Goal: Task Accomplishment & Management: Use online tool/utility

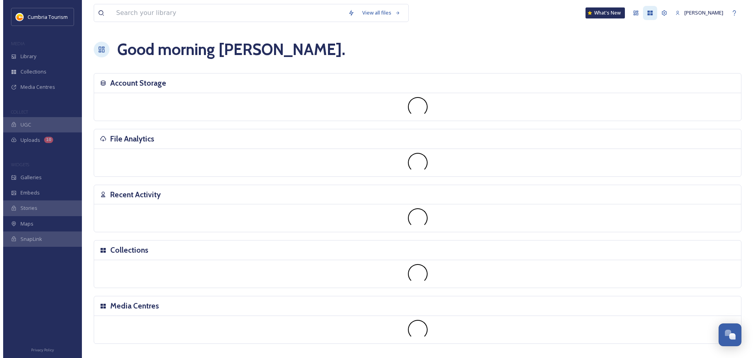
scroll to position [3090, 0]
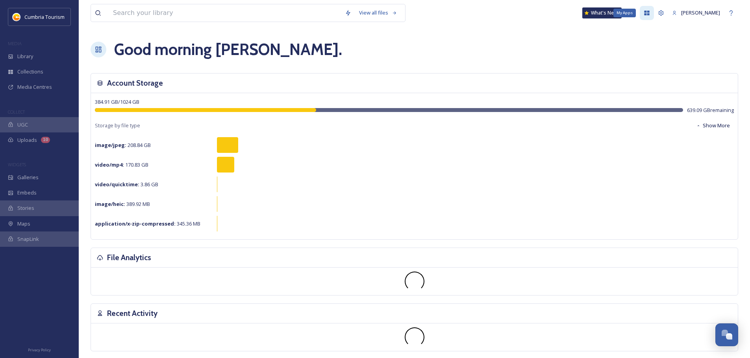
click at [643, 15] on icon at bounding box center [646, 13] width 6 height 6
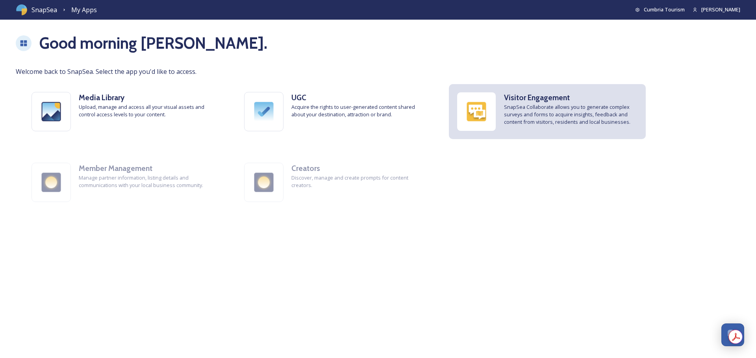
click at [551, 125] on span "SnapSea Collaborate allows you to generate complex surveys and forms to acquire…" at bounding box center [571, 114] width 134 height 23
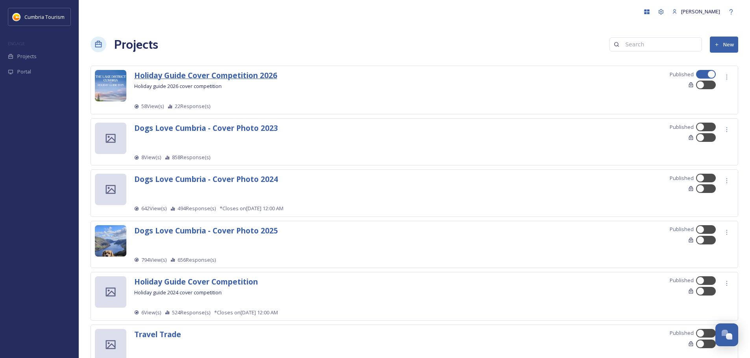
click at [189, 71] on strong "Holiday Guide Cover Competition 2026" at bounding box center [205, 75] width 143 height 11
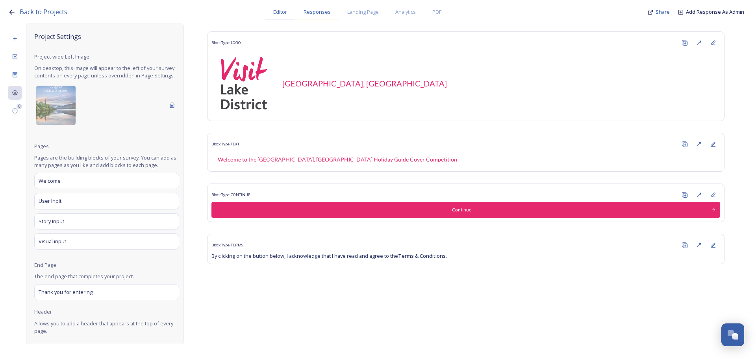
click at [323, 13] on span "Responses" at bounding box center [316, 11] width 27 height 7
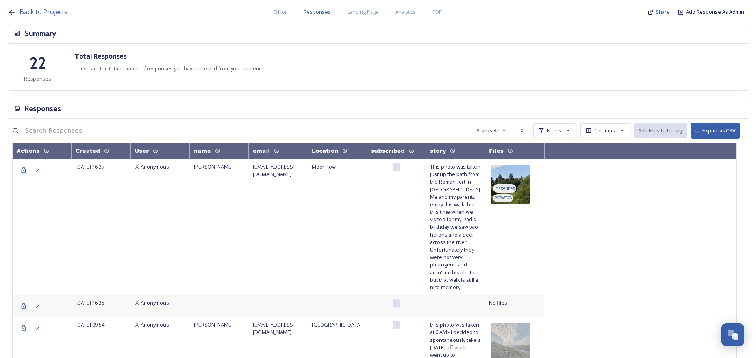
click at [523, 174] on img at bounding box center [510, 184] width 39 height 39
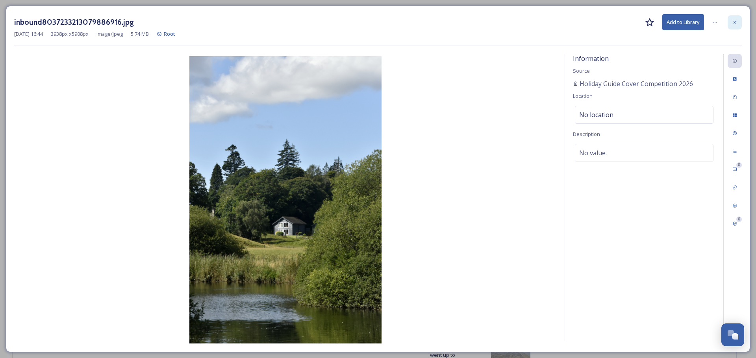
click at [730, 22] on div at bounding box center [734, 22] width 14 height 14
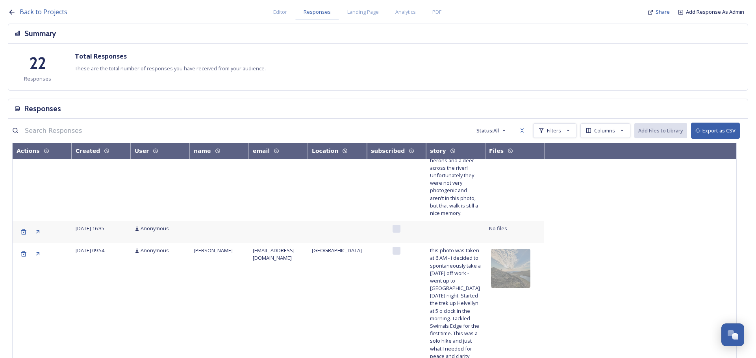
scroll to position [79, 0]
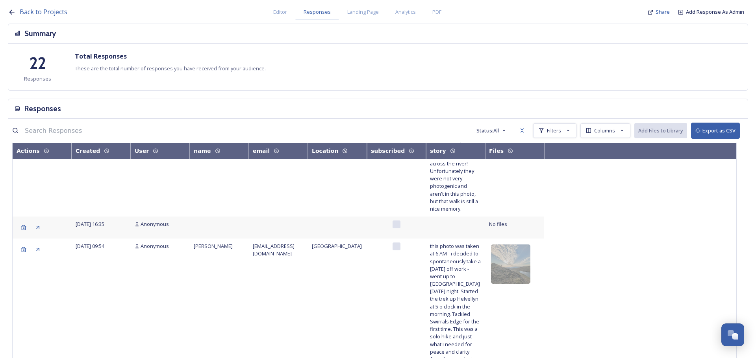
click at [514, 245] on img at bounding box center [510, 264] width 39 height 39
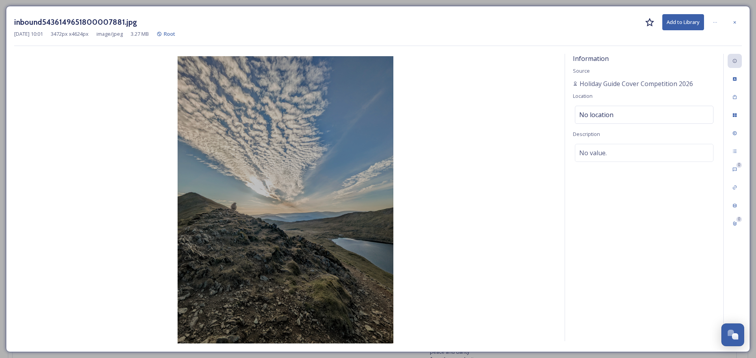
click at [733, 21] on icon at bounding box center [734, 22] width 5 height 5
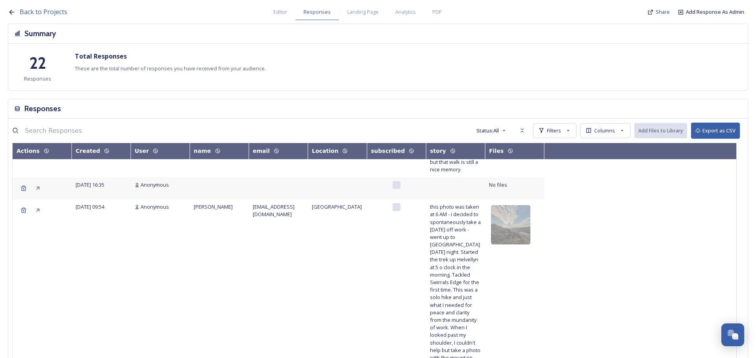
scroll to position [157, 0]
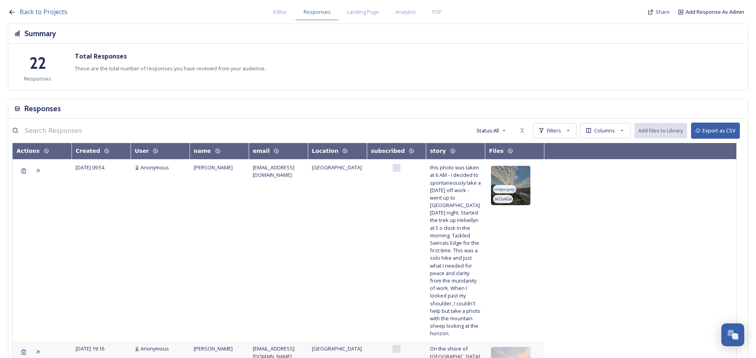
click at [523, 177] on img at bounding box center [510, 185] width 39 height 39
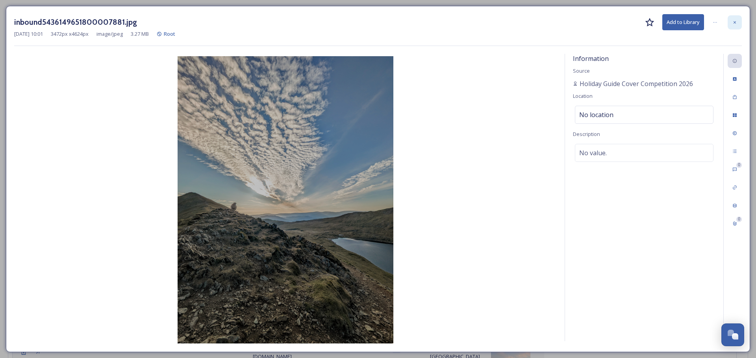
click at [732, 23] on icon at bounding box center [734, 22] width 5 height 5
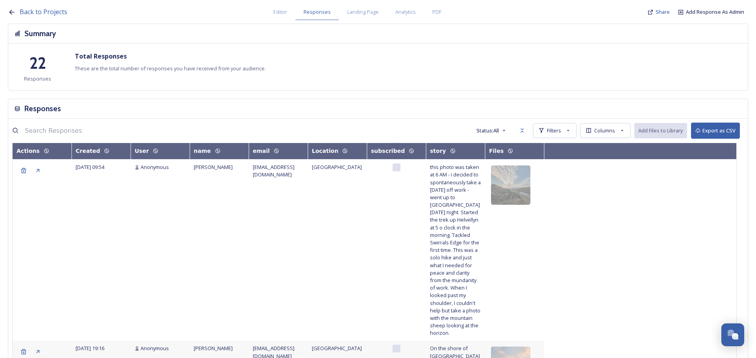
scroll to position [236, 0]
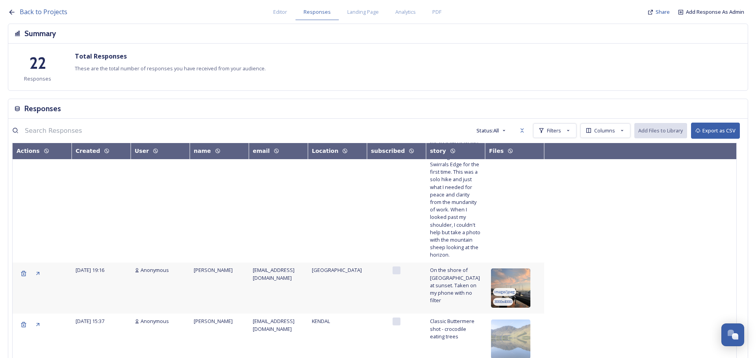
click at [526, 269] on img at bounding box center [510, 288] width 39 height 39
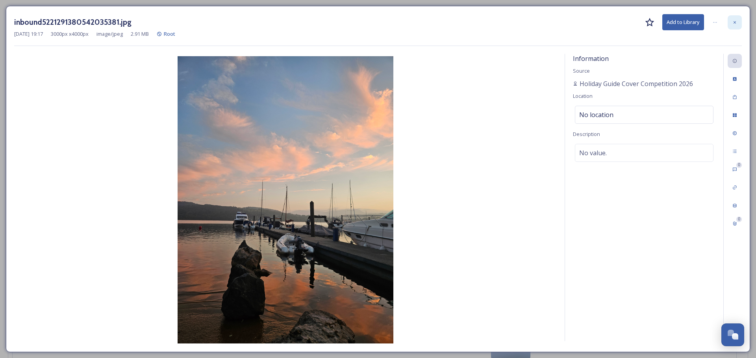
click at [733, 26] on div at bounding box center [734, 22] width 14 height 14
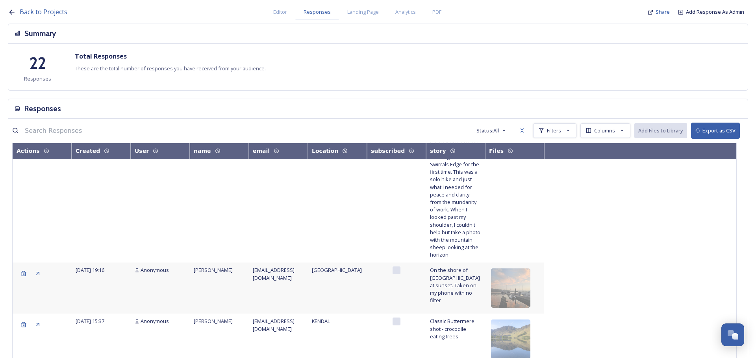
scroll to position [275, 0]
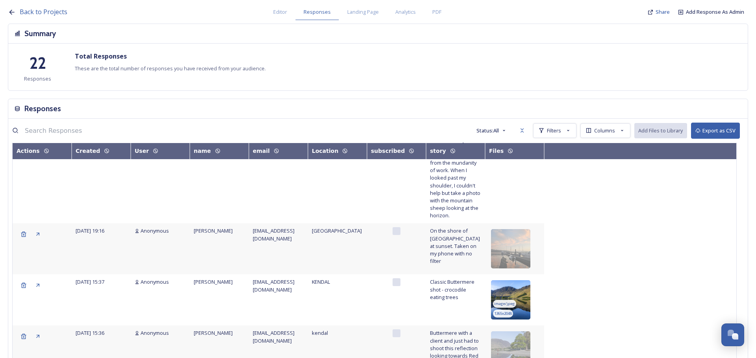
click at [518, 281] on img at bounding box center [510, 300] width 39 height 39
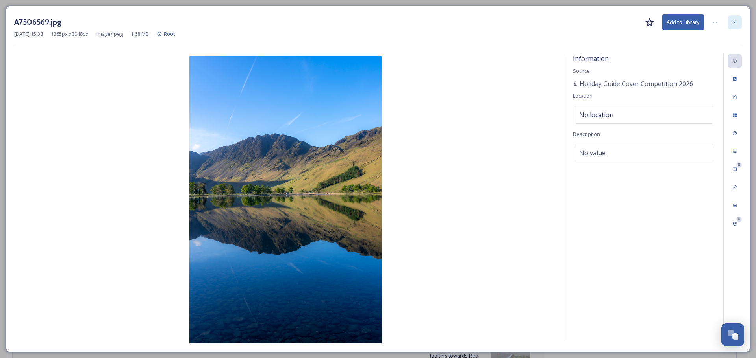
click at [735, 26] on div at bounding box center [734, 22] width 14 height 14
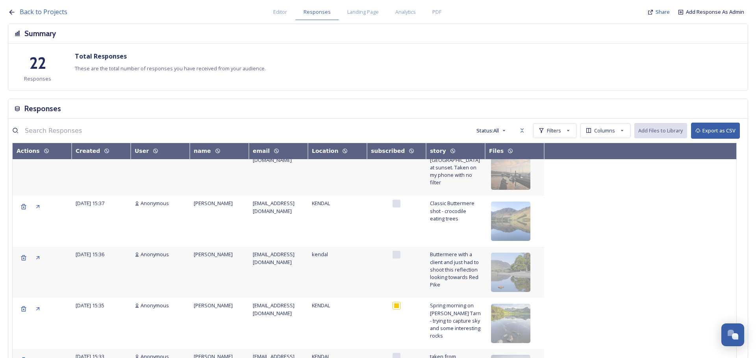
scroll to position [315, 0]
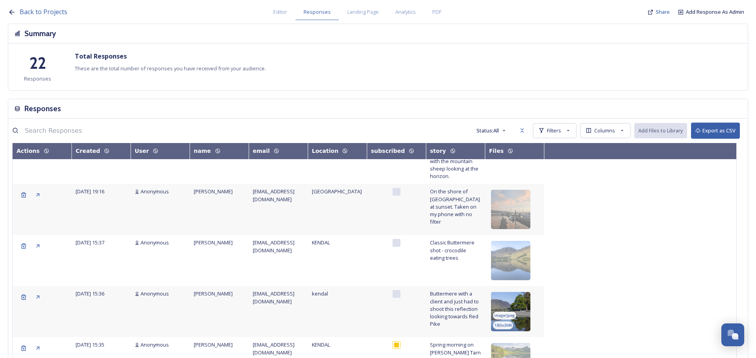
click at [525, 292] on img at bounding box center [510, 311] width 39 height 39
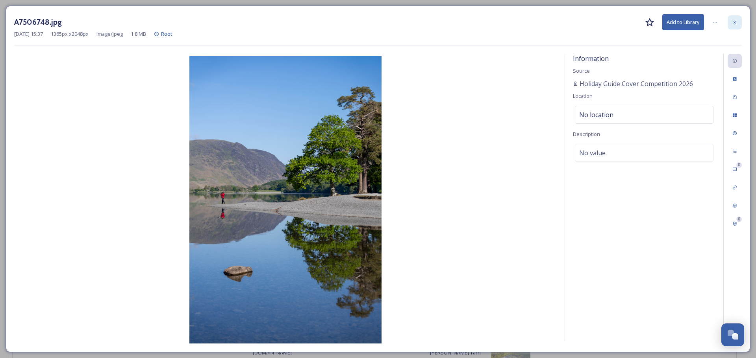
click at [737, 22] on div at bounding box center [734, 22] width 14 height 14
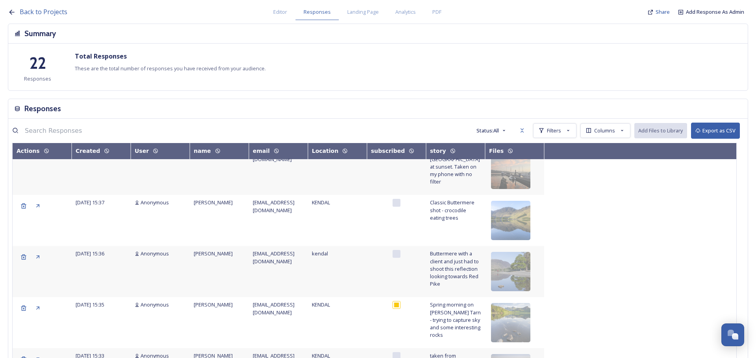
scroll to position [354, 0]
